Goal: Task Accomplishment & Management: Complete application form

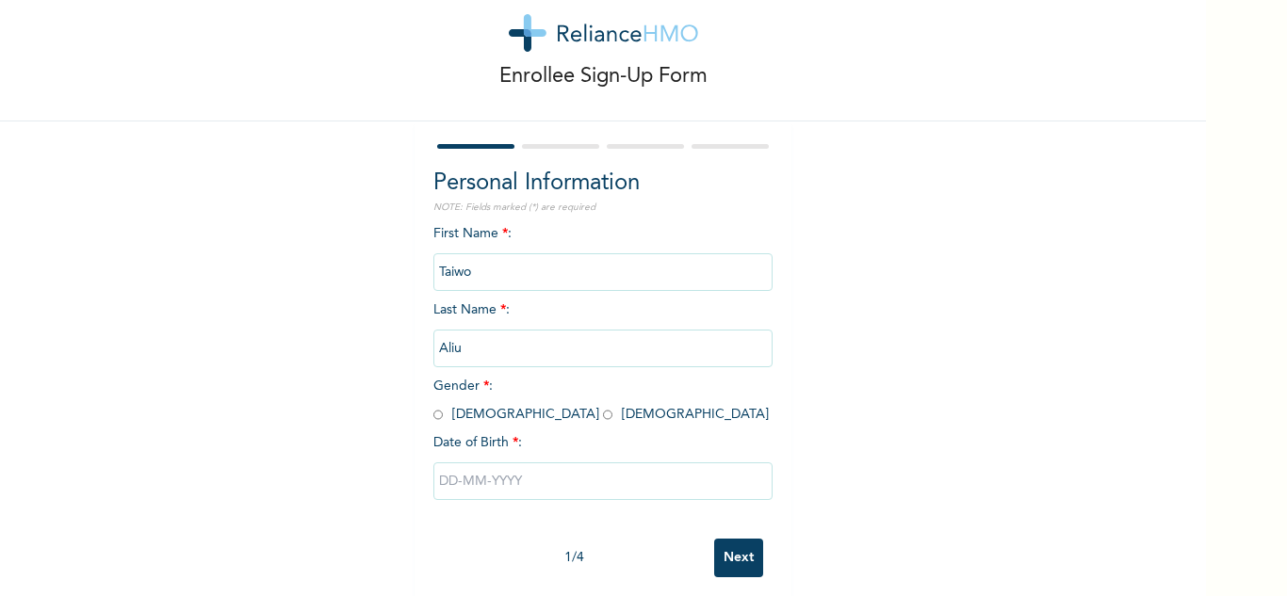
scroll to position [66, 0]
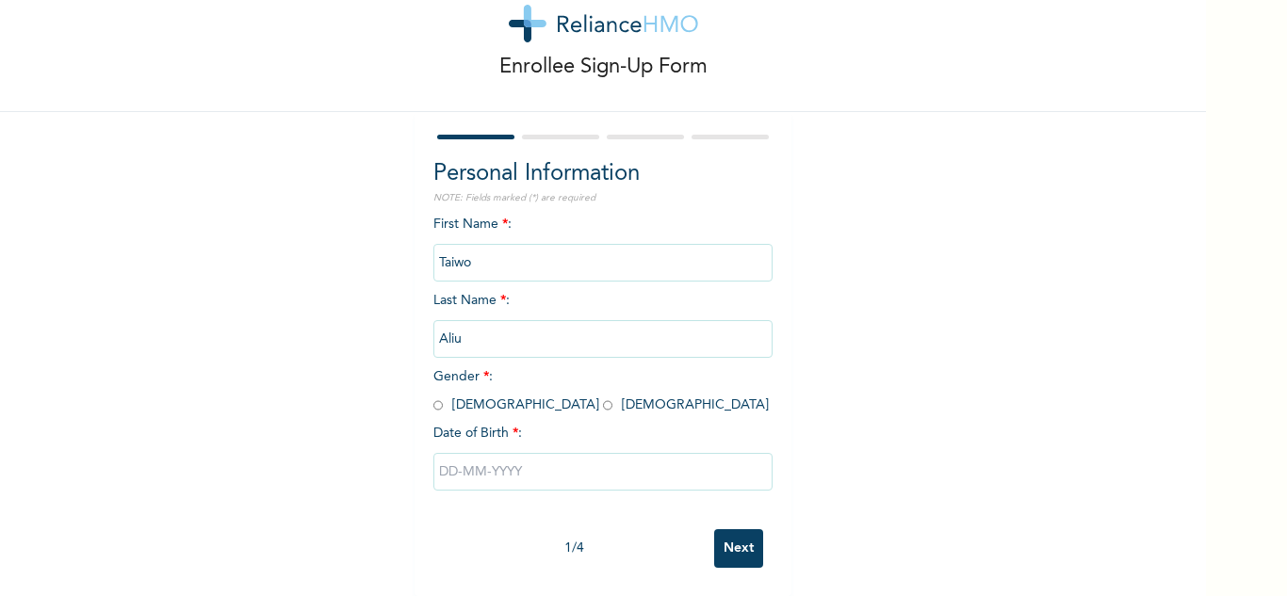
click at [433, 397] on input "radio" at bounding box center [437, 406] width 9 height 18
radio input "true"
click at [537, 457] on input "text" at bounding box center [602, 472] width 339 height 38
select select "7"
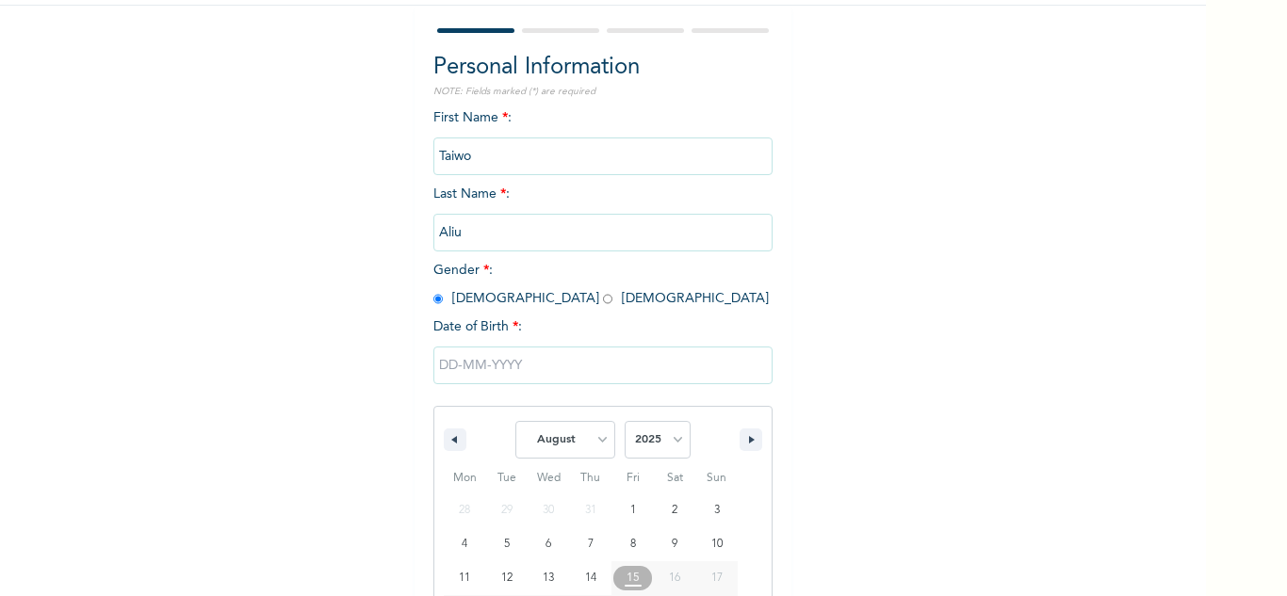
scroll to position [260, 0]
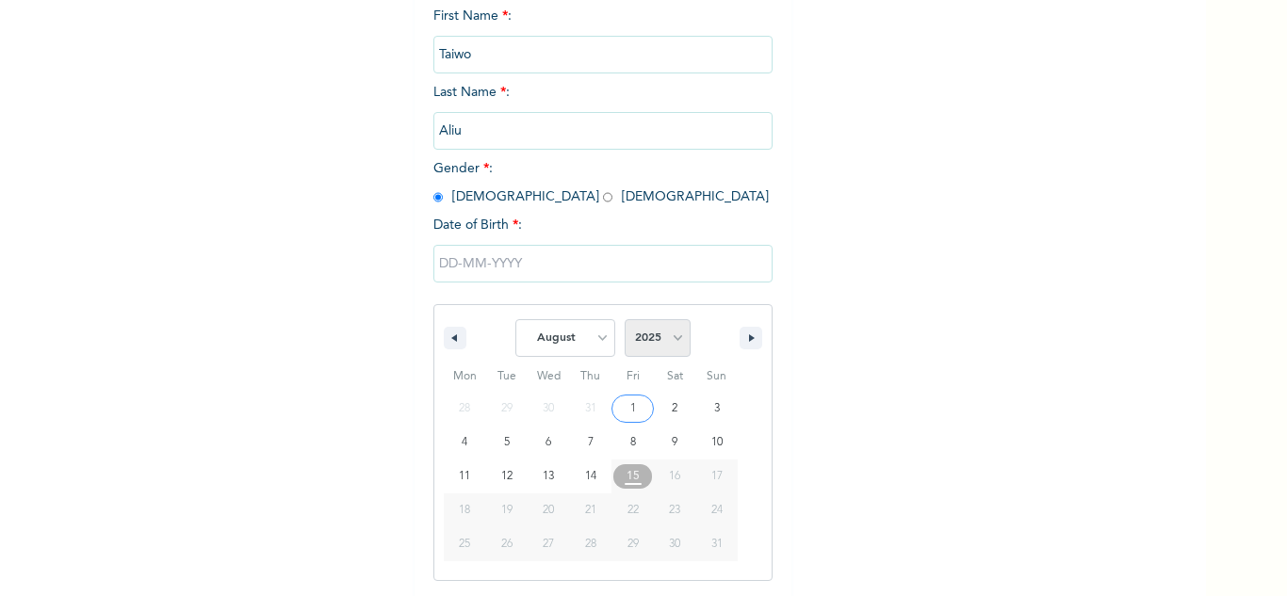
click at [671, 332] on select "2025 2024 2023 2022 2021 2020 2019 2018 2017 2016 2015 2014 2013 2012 2011 2010…" at bounding box center [657, 338] width 66 height 38
select select "1985"
click at [624, 320] on select "2025 2024 2023 2022 2021 2020 2019 2018 2017 2016 2015 2014 2013 2012 2011 2010…" at bounding box center [657, 338] width 66 height 38
click at [592, 334] on select "January February March April May June July August September October November De…" at bounding box center [565, 338] width 100 height 38
select select "11"
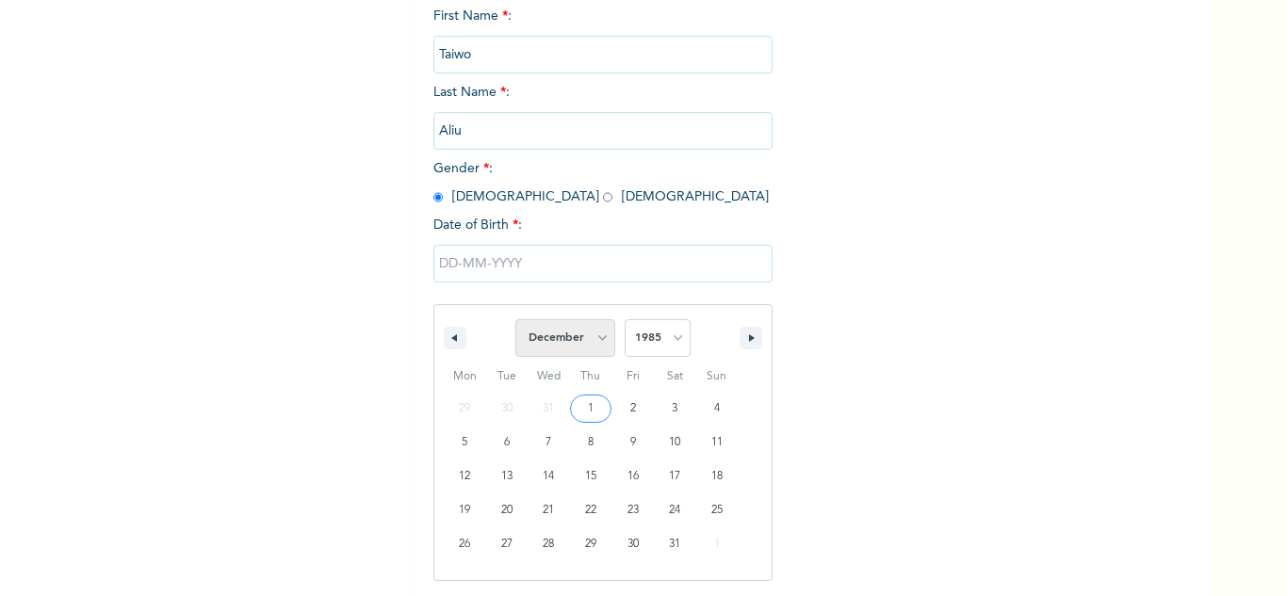
click at [515, 320] on select "January February March April May June July August September October November De…" at bounding box center [565, 338] width 100 height 38
type input "[DATE]"
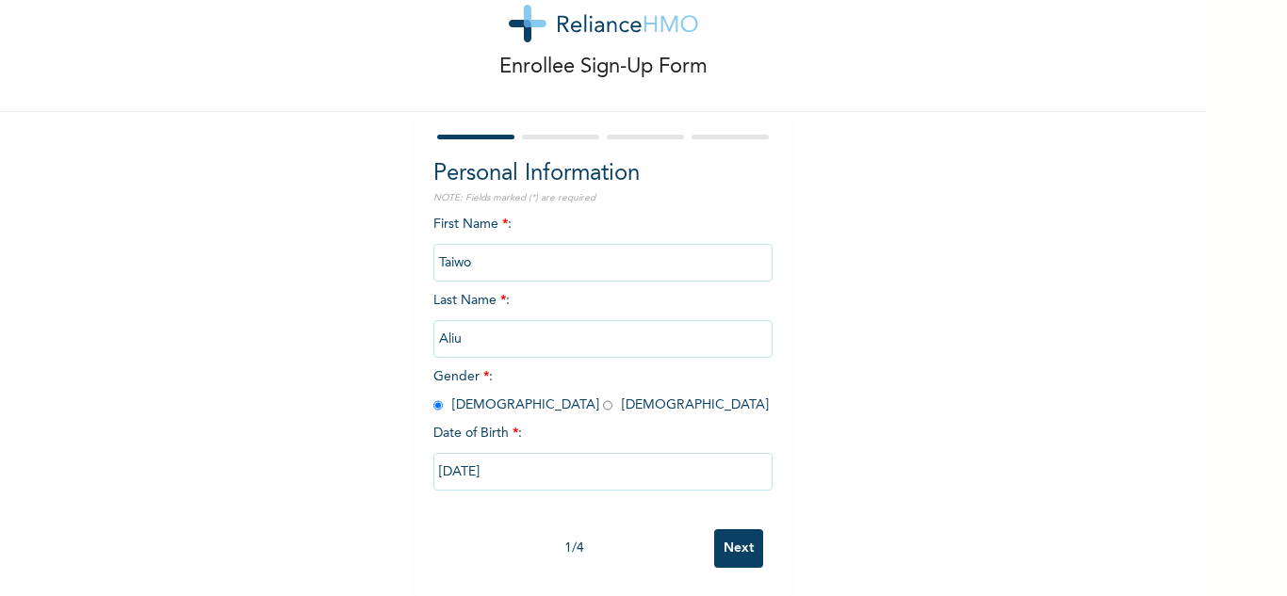
click at [733, 541] on input "Next" at bounding box center [738, 548] width 49 height 39
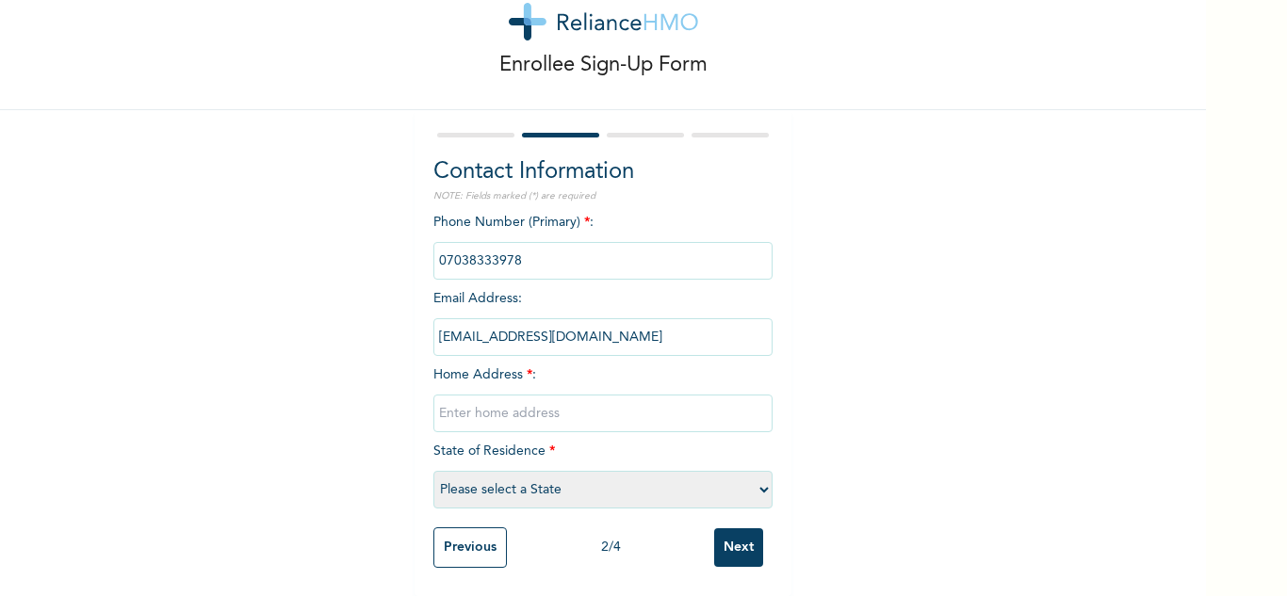
click at [558, 397] on input "text" at bounding box center [602, 414] width 339 height 38
type input "5 oyeleye Close Alimosho [GEOGRAPHIC_DATA]"
click at [756, 475] on select "Please select a State [PERSON_NAME] (FCT) [PERSON_NAME] Ibom [GEOGRAPHIC_DATA] …" at bounding box center [602, 490] width 339 height 38
select select "25"
click at [433, 471] on select "Please select a State [PERSON_NAME] (FCT) [PERSON_NAME] Ibom [GEOGRAPHIC_DATA] …" at bounding box center [602, 490] width 339 height 38
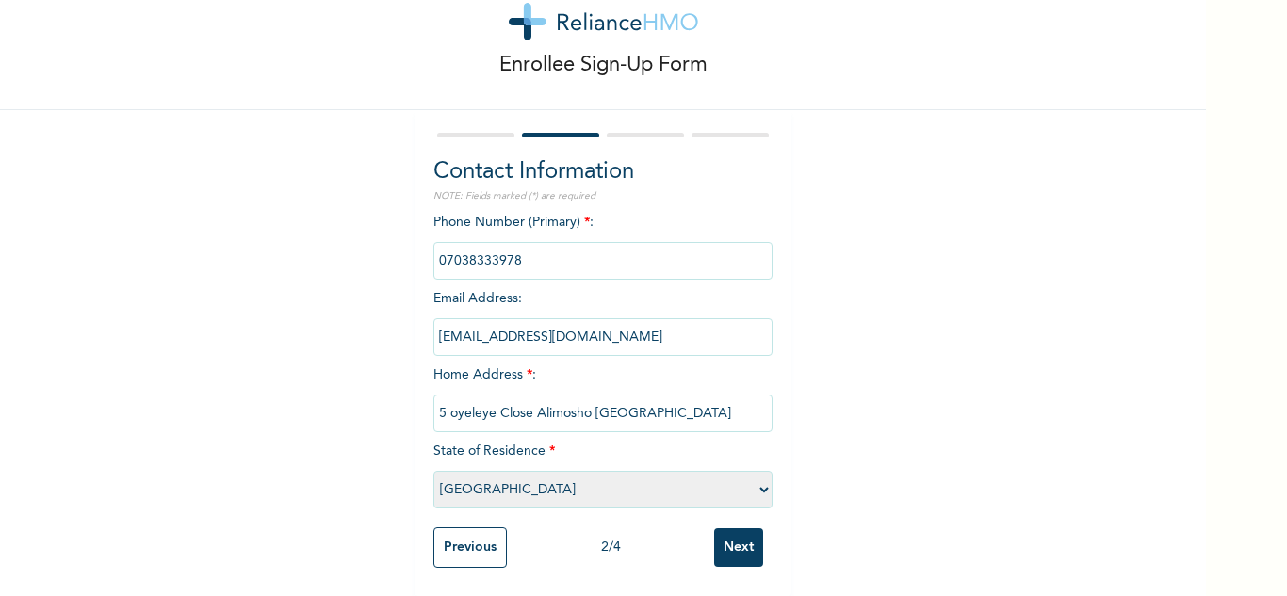
click at [736, 539] on input "Next" at bounding box center [738, 547] width 49 height 39
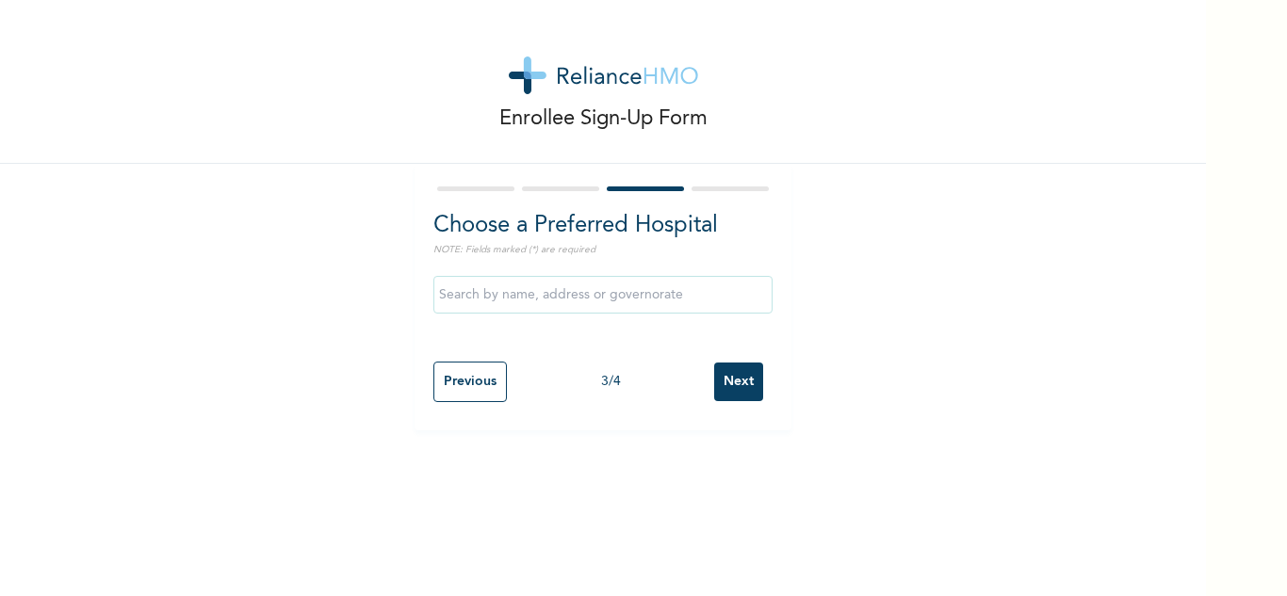
click at [647, 294] on input "text" at bounding box center [602, 295] width 339 height 38
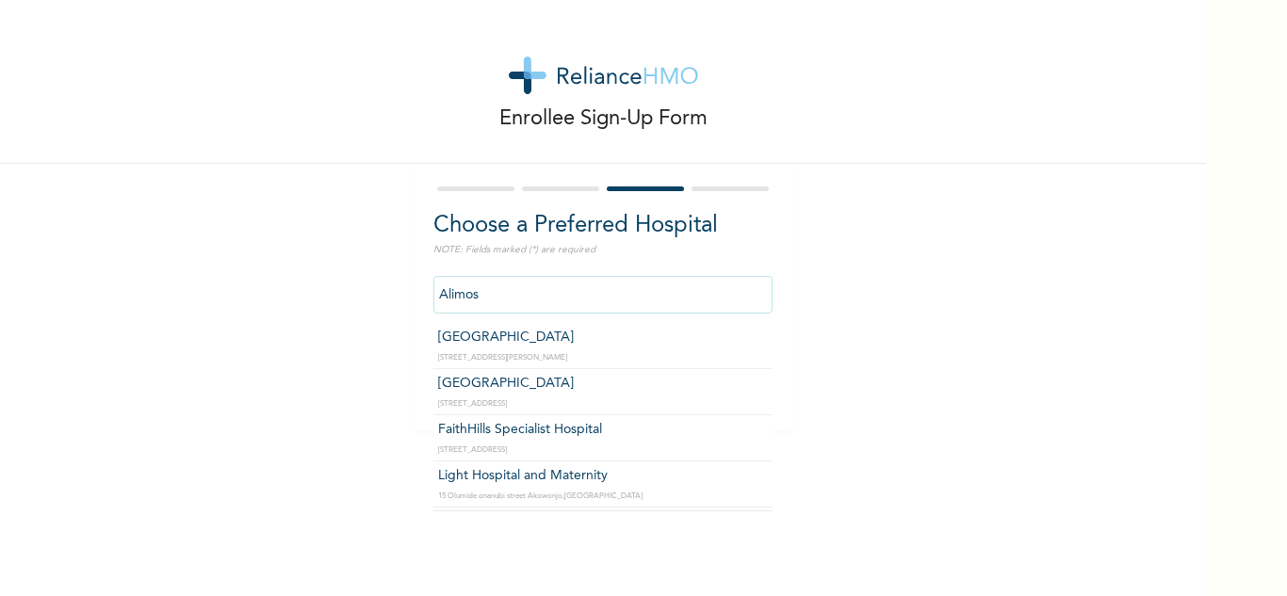
type input "[GEOGRAPHIC_DATA]"
